Goal: Submit feedback/report problem: Submit feedback/report problem

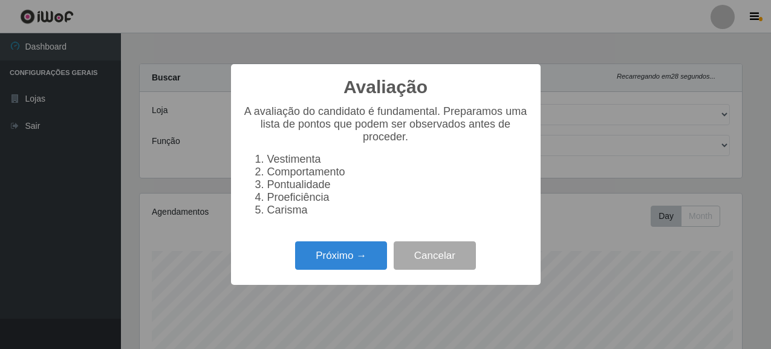
select select "496"
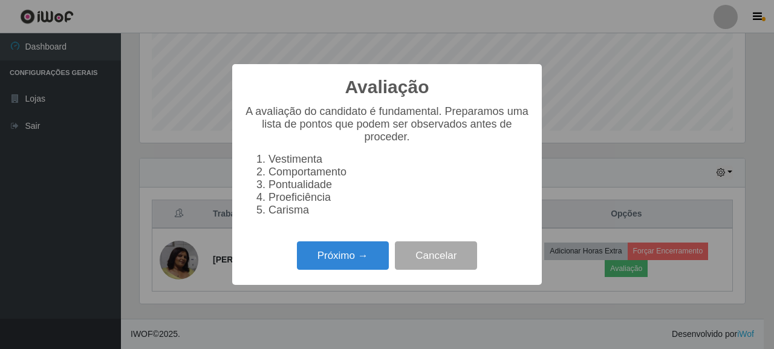
scroll to position [251, 605]
click at [364, 264] on button "Próximo →" at bounding box center [343, 255] width 92 height 28
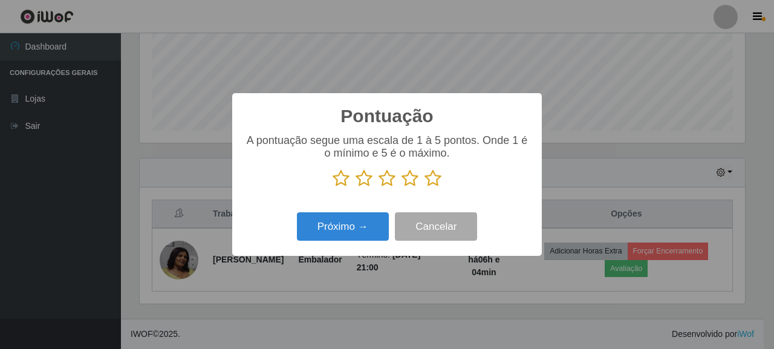
click at [432, 185] on icon at bounding box center [432, 178] width 17 height 18
click at [424, 187] on input "radio" at bounding box center [424, 187] width 0 height 0
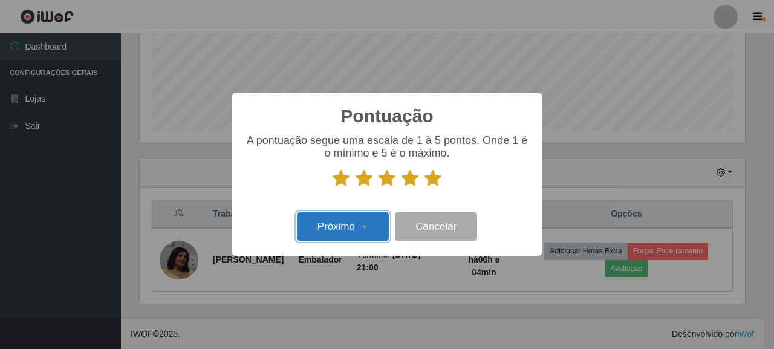
click at [367, 225] on button "Próximo →" at bounding box center [343, 226] width 92 height 28
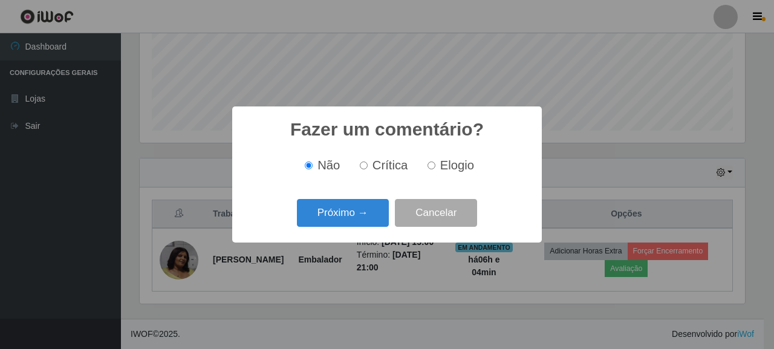
click at [428, 164] on input "Elogio" at bounding box center [431, 165] width 8 height 8
radio input "true"
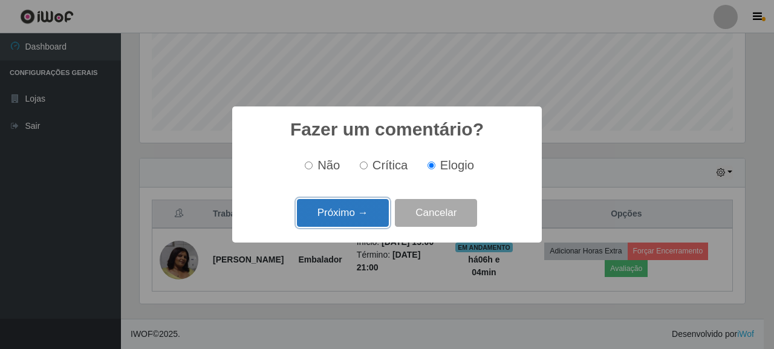
click at [356, 220] on button "Próximo →" at bounding box center [343, 213] width 92 height 28
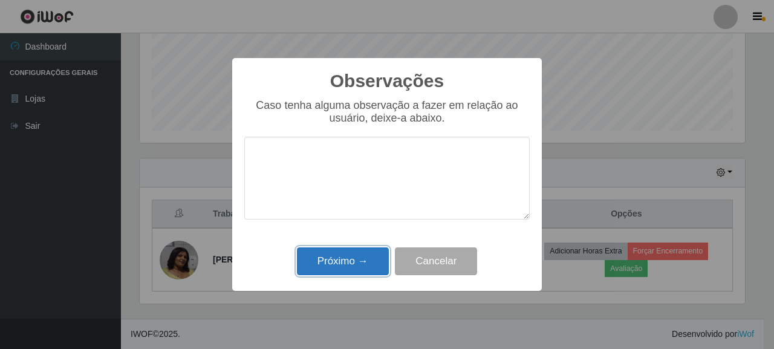
click at [358, 259] on button "Próximo →" at bounding box center [343, 261] width 92 height 28
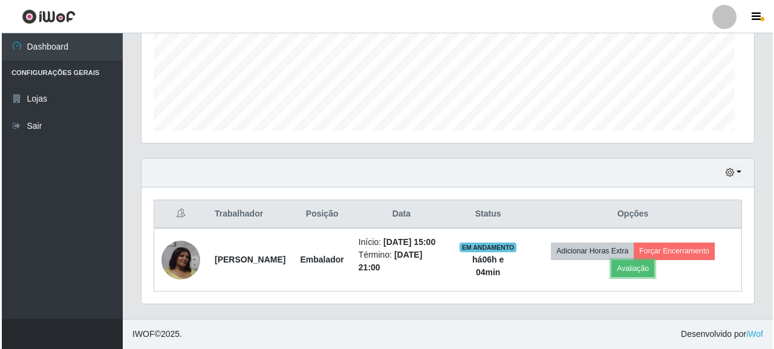
scroll to position [251, 612]
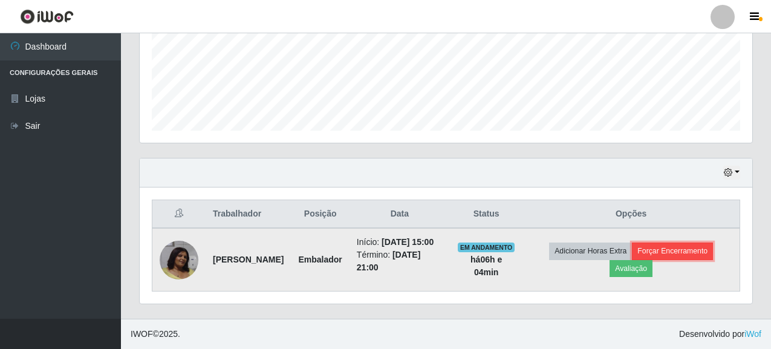
click at [688, 244] on button "Forçar Encerramento" at bounding box center [672, 250] width 81 height 17
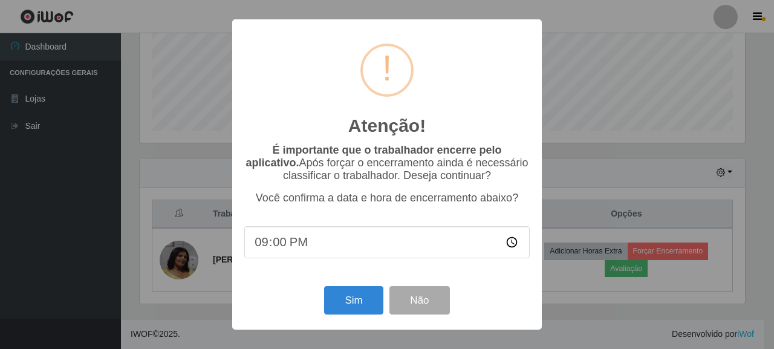
click at [281, 245] on input "21:00" at bounding box center [386, 242] width 285 height 32
type input "21:05"
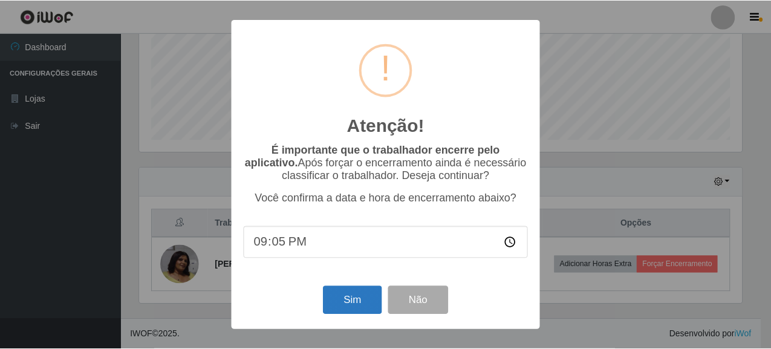
scroll to position [302, 0]
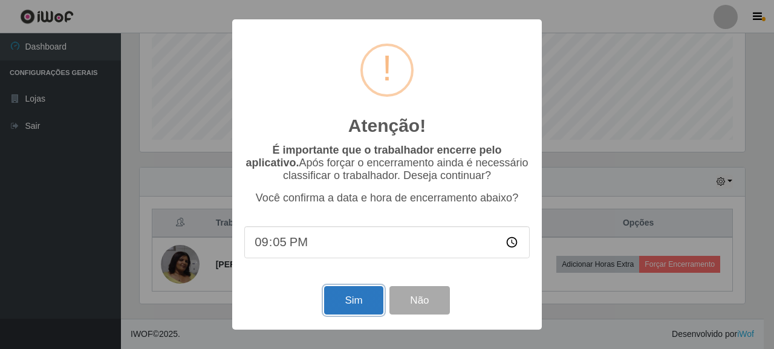
click at [354, 296] on button "Sim" at bounding box center [353, 300] width 59 height 28
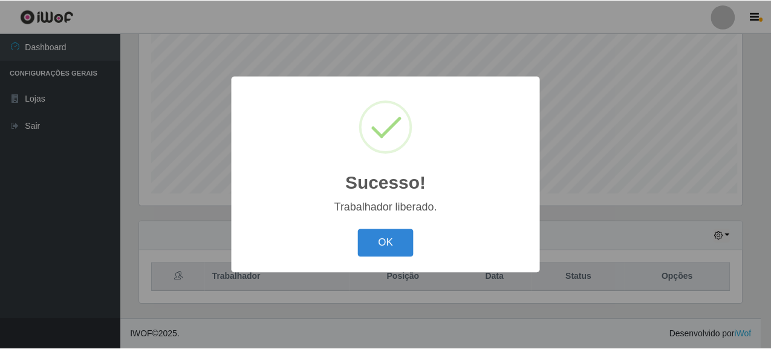
scroll to position [251, 605]
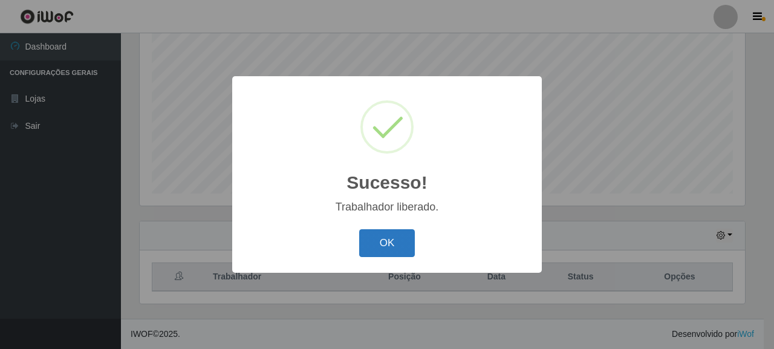
click at [388, 238] on button "OK" at bounding box center [387, 243] width 56 height 28
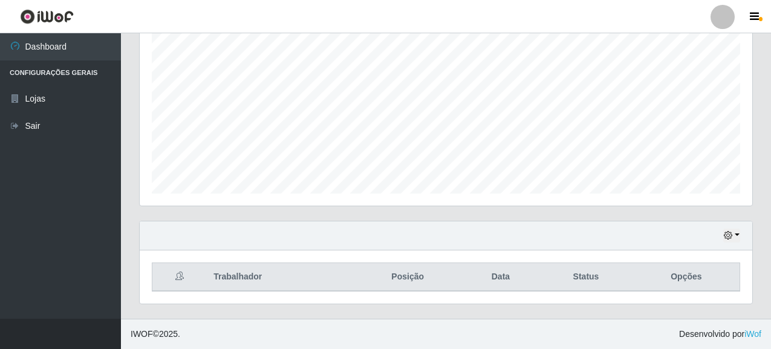
scroll to position [251, 612]
